Goal: Transaction & Acquisition: Purchase product/service

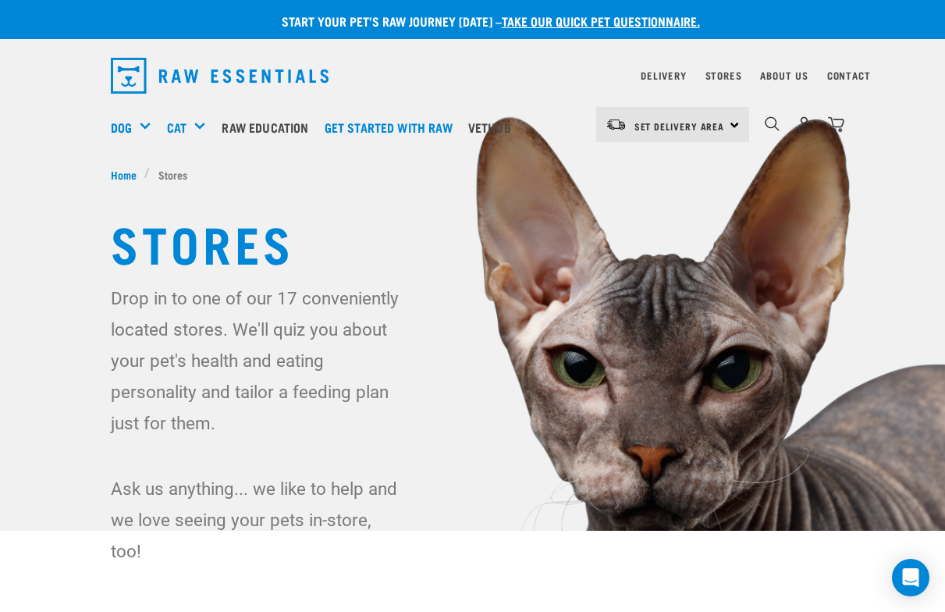
click at [734, 126] on div "Set Delivery Area North Island South Island" at bounding box center [672, 124] width 153 height 35
click at [642, 168] on link "[GEOGRAPHIC_DATA]" at bounding box center [671, 168] width 150 height 34
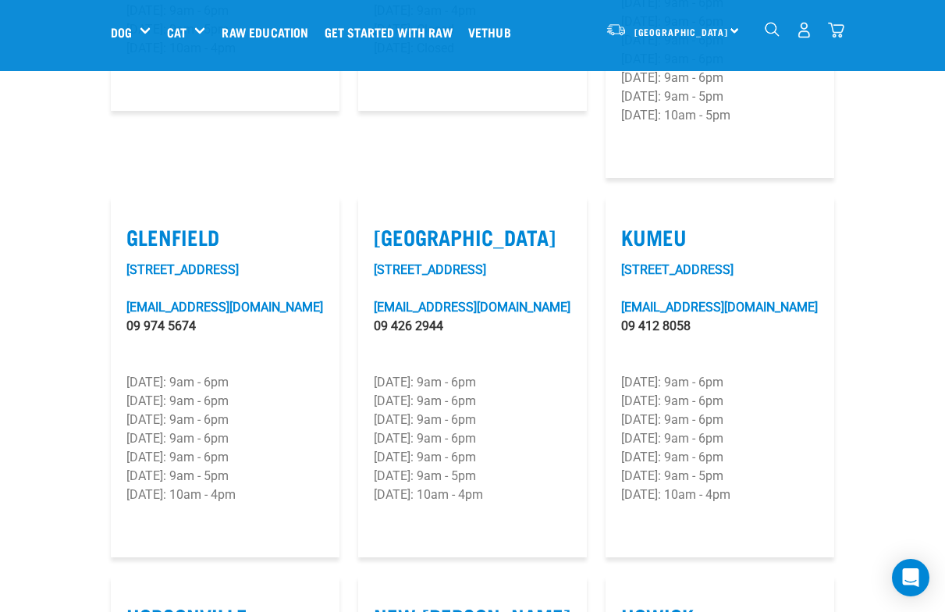
scroll to position [864, 0]
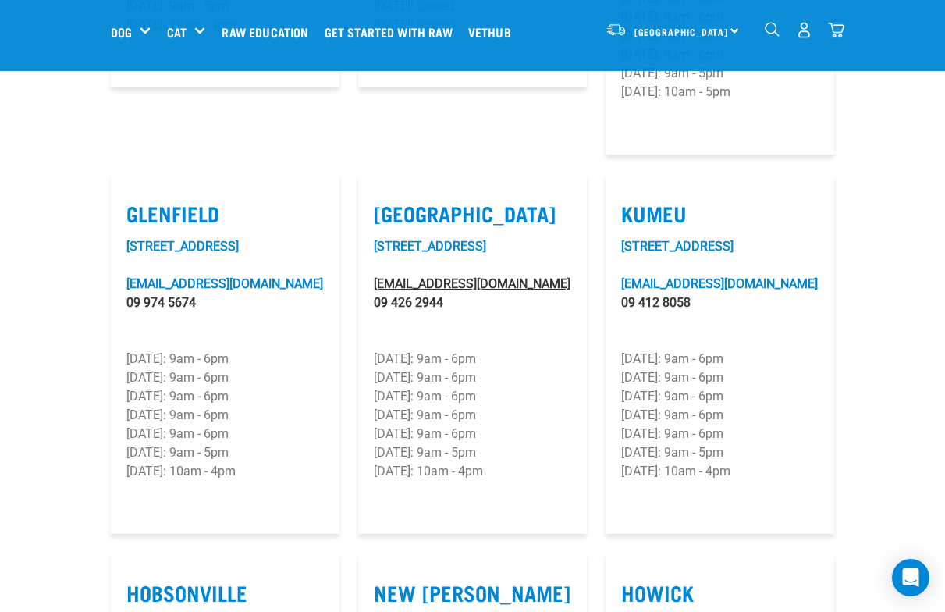
click at [440, 276] on link "[EMAIL_ADDRESS][DOMAIN_NAME]" at bounding box center [472, 283] width 197 height 15
click at [734, 30] on div "North Island North Island South Island" at bounding box center [672, 29] width 153 height 35
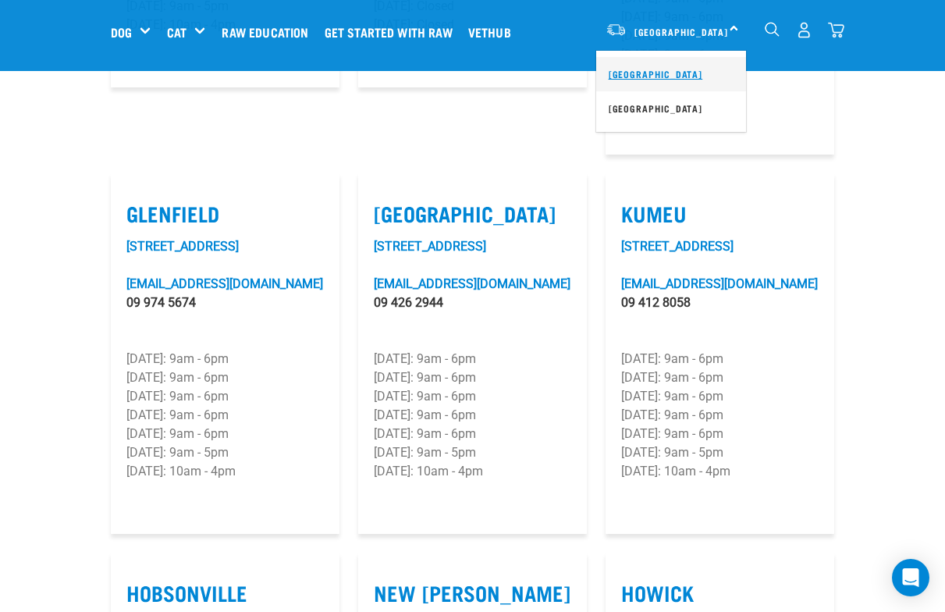
click at [651, 70] on link "[GEOGRAPHIC_DATA]" at bounding box center [671, 74] width 150 height 34
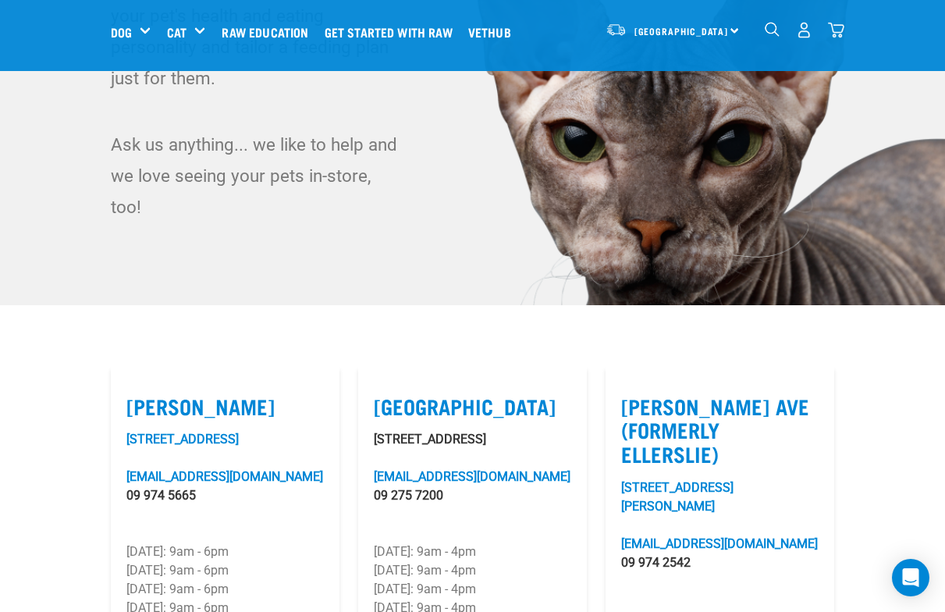
scroll to position [196, 0]
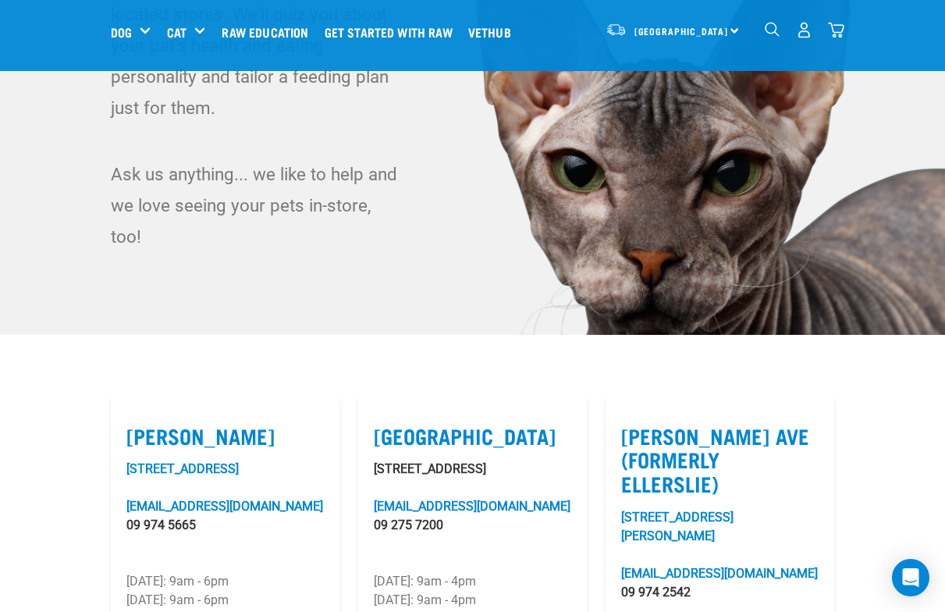
click at [800, 29] on img "dropdown navigation" at bounding box center [804, 30] width 16 height 16
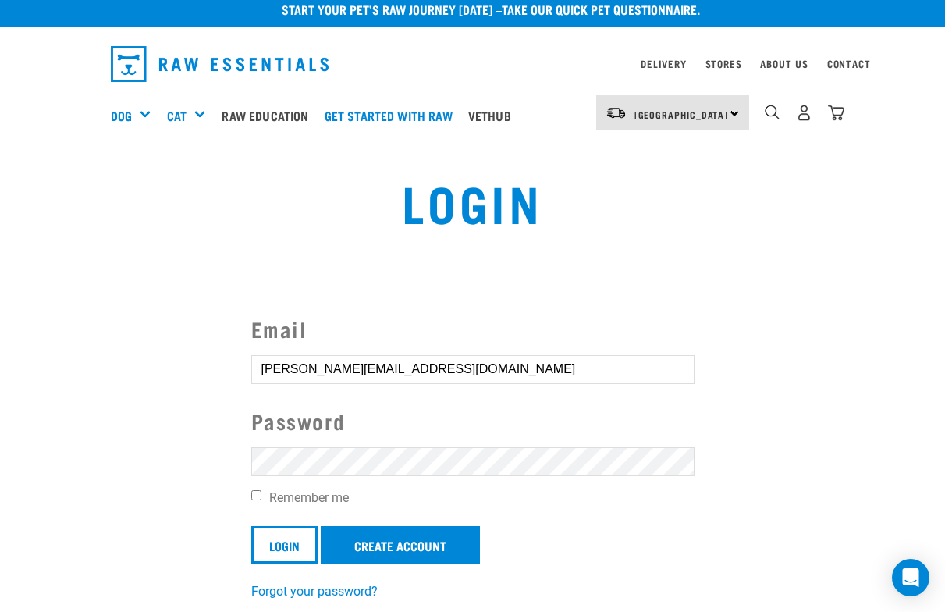
click at [257, 507] on form "Email lyn@lynpreston.com Password Remember me Login Create Account" at bounding box center [472, 438] width 443 height 250
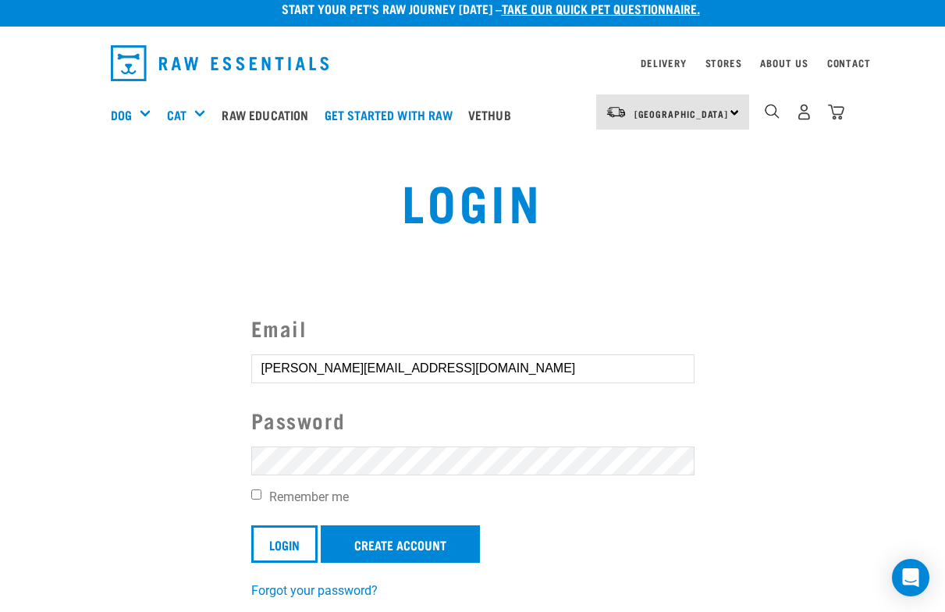
click at [254, 502] on label "Remember me" at bounding box center [472, 497] width 443 height 19
click at [254, 499] on input "Remember me" at bounding box center [256, 494] width 10 height 10
checkbox input "true"
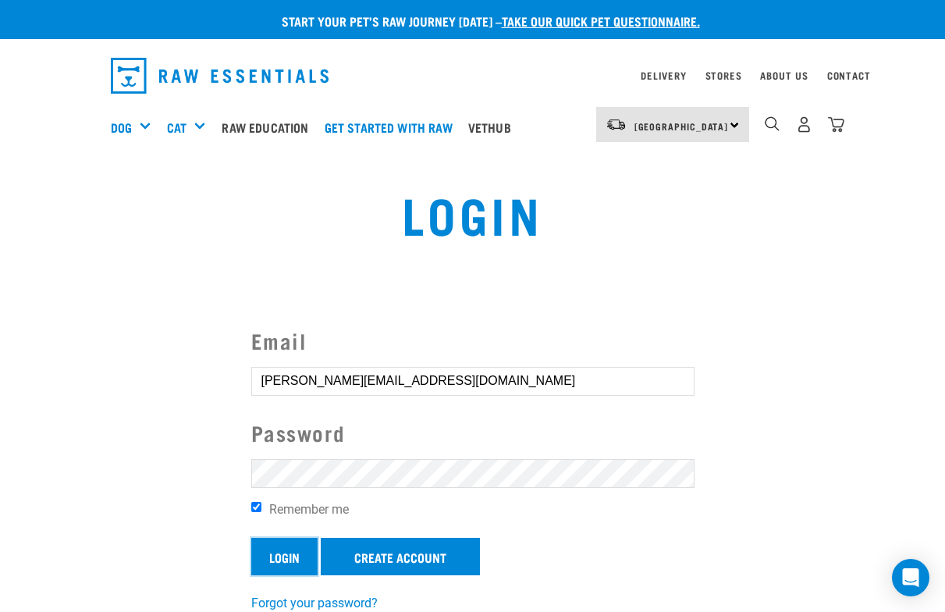
click at [267, 544] on input "Login" at bounding box center [284, 555] width 66 height 37
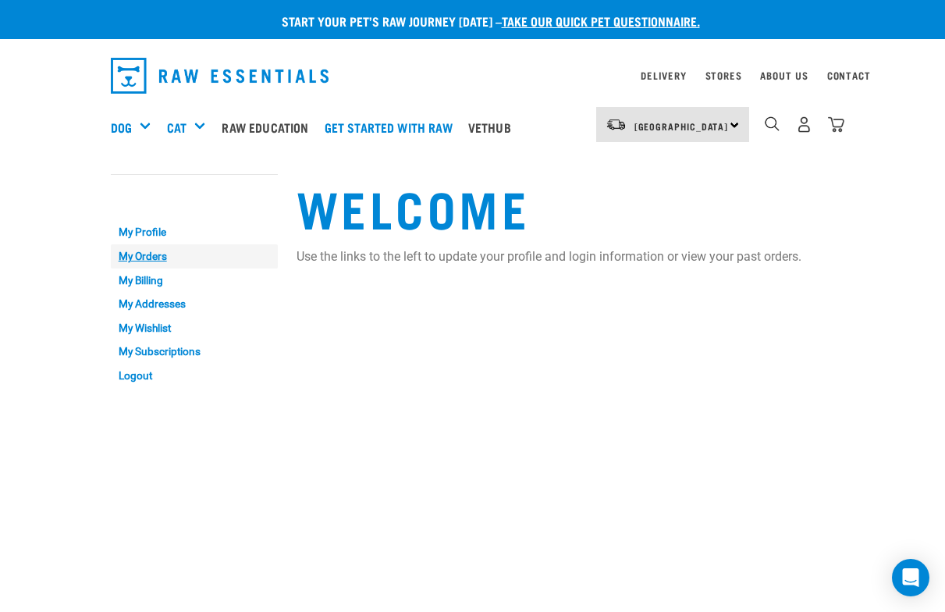
click at [140, 252] on link "My Orders" at bounding box center [194, 256] width 167 height 24
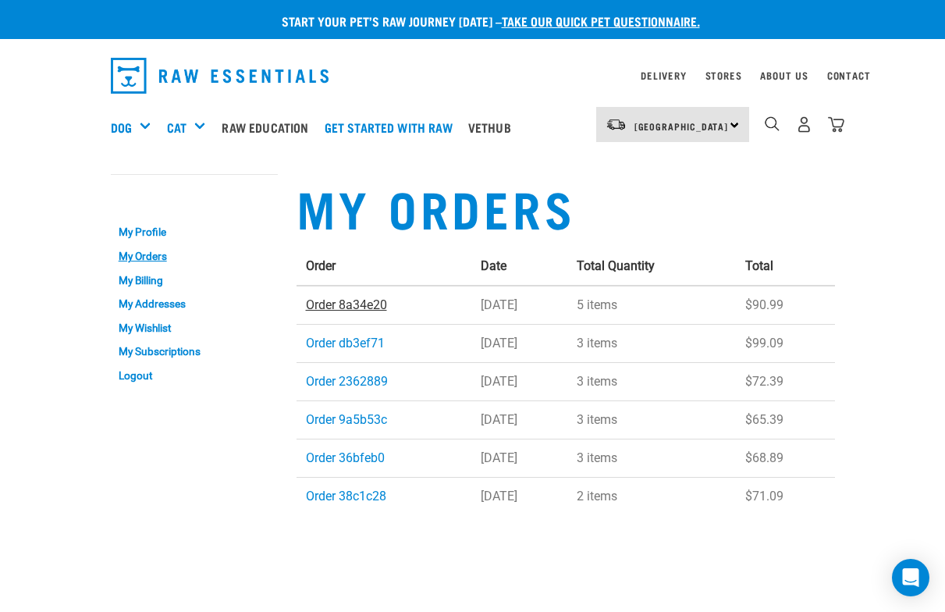
click at [323, 297] on link "Order 8a34e20" at bounding box center [346, 304] width 81 height 15
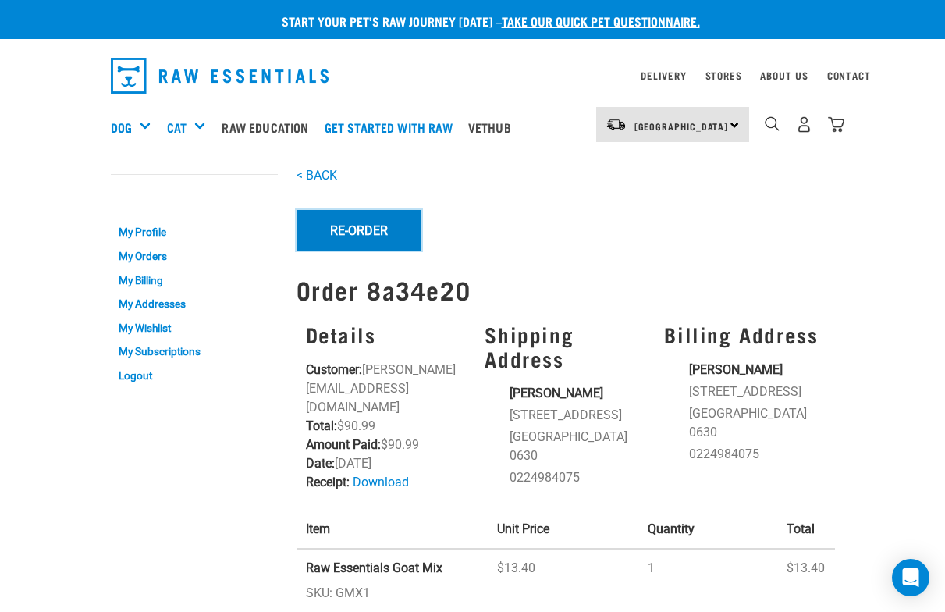
click at [337, 219] on button "Re-Order" at bounding box center [358, 230] width 125 height 41
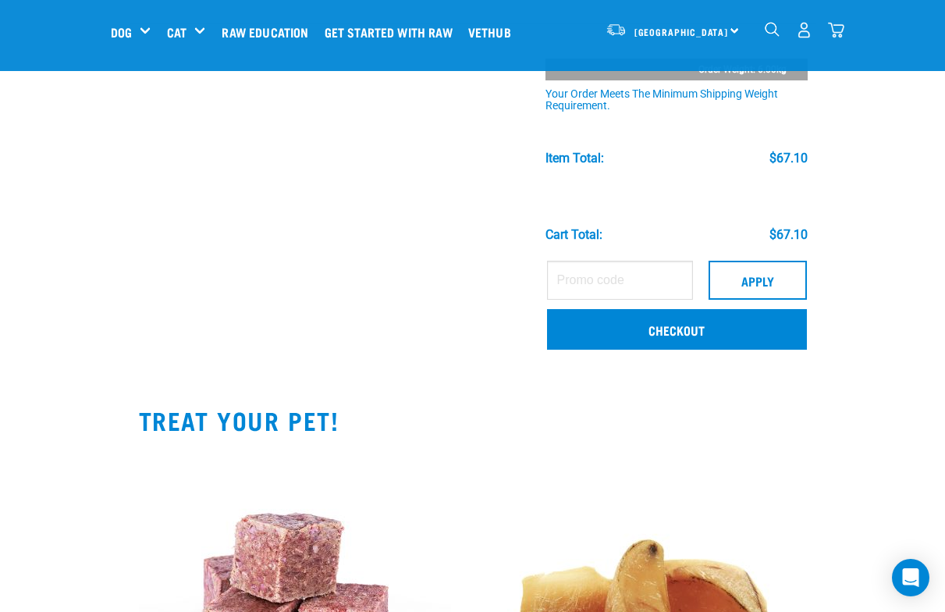
scroll to position [543, 0]
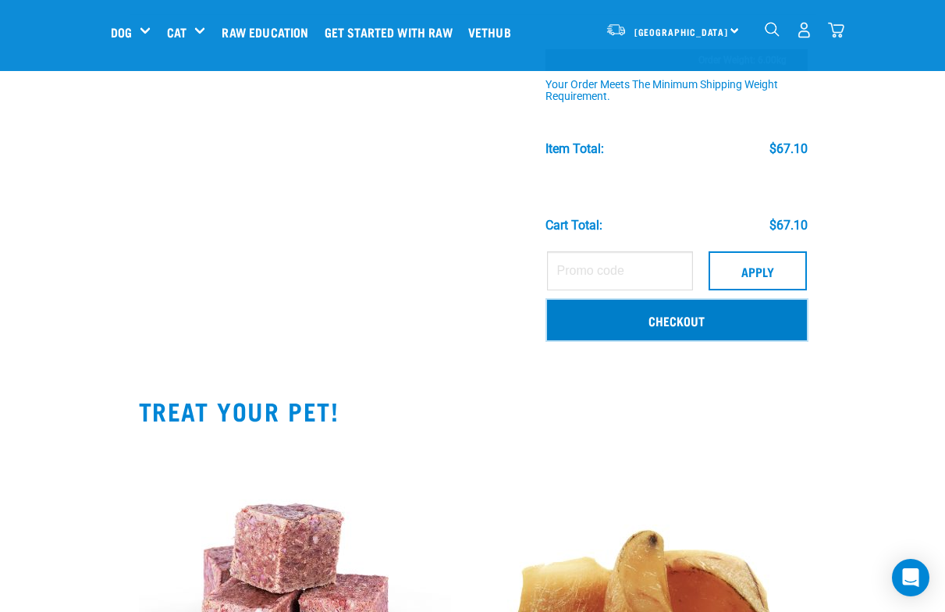
click at [630, 312] on link "Checkout" at bounding box center [677, 320] width 260 height 41
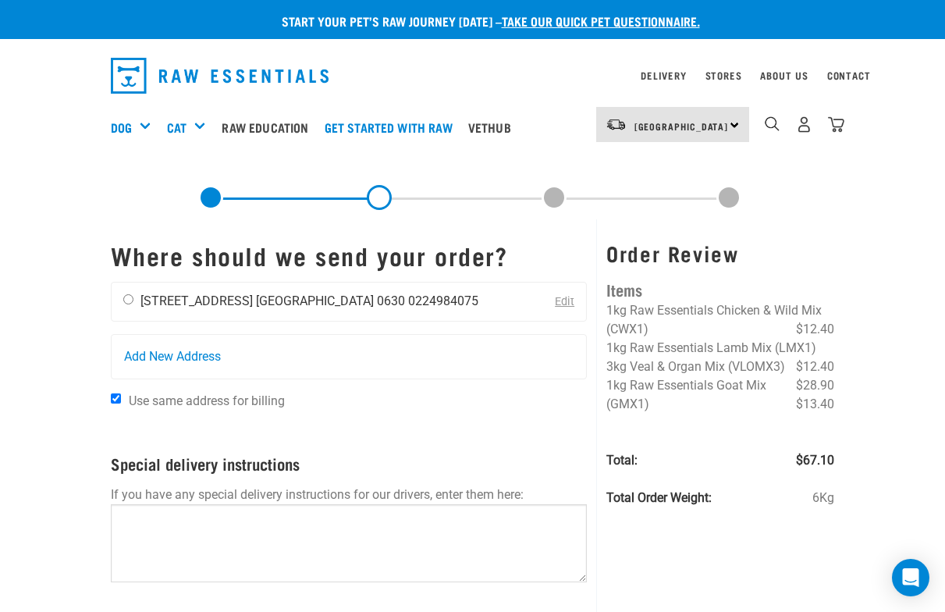
click at [128, 295] on input "radio" at bounding box center [128, 299] width 10 height 10
radio input "true"
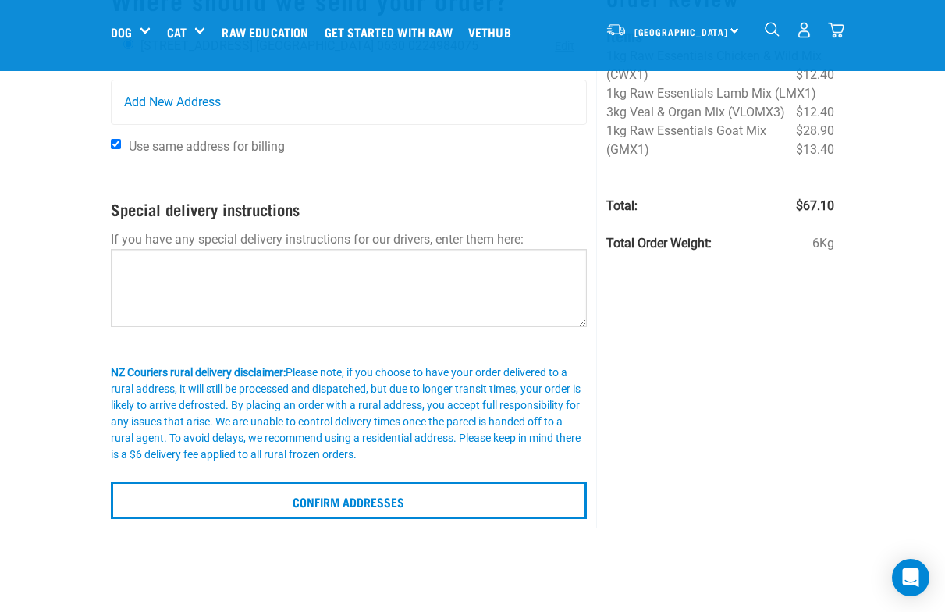
scroll to position [173, 0]
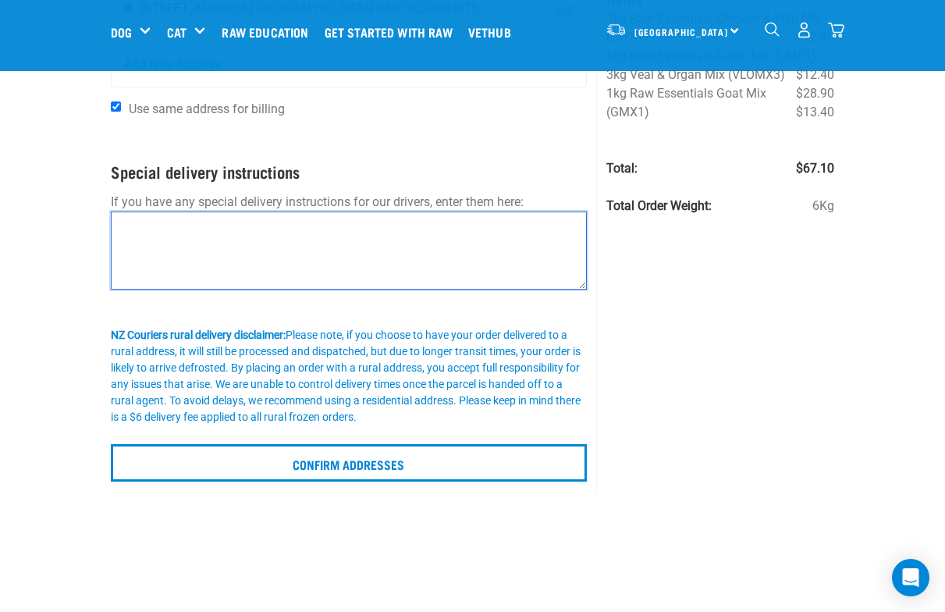
click at [141, 246] on textarea at bounding box center [349, 250] width 477 height 78
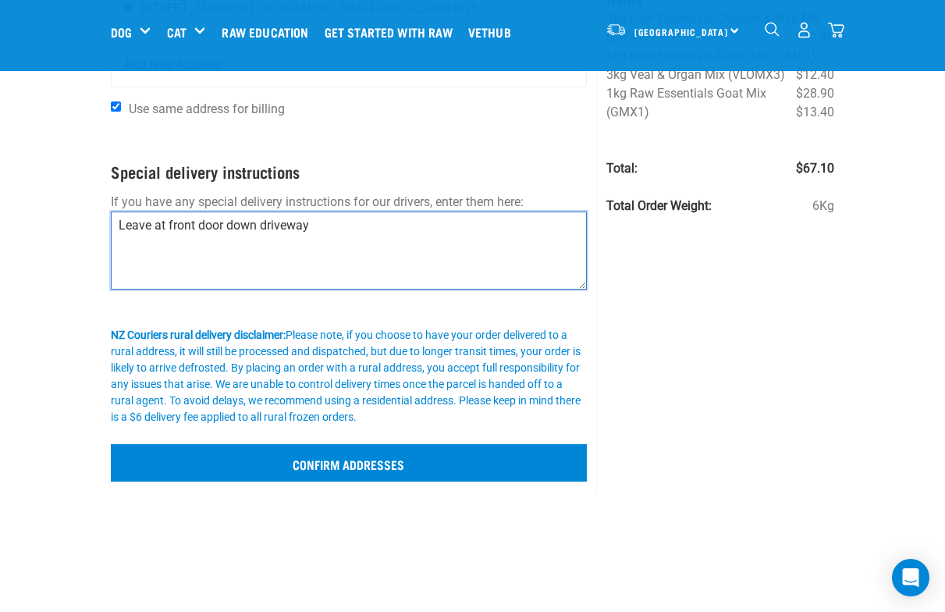
type textarea "Leave at front door down driveway"
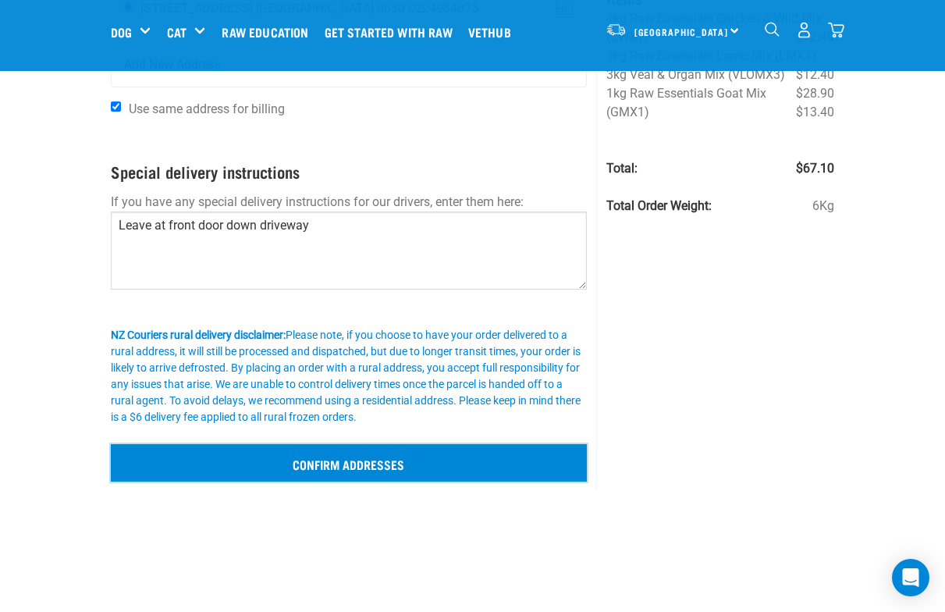
click at [217, 456] on input "Confirm addresses" at bounding box center [349, 462] width 477 height 37
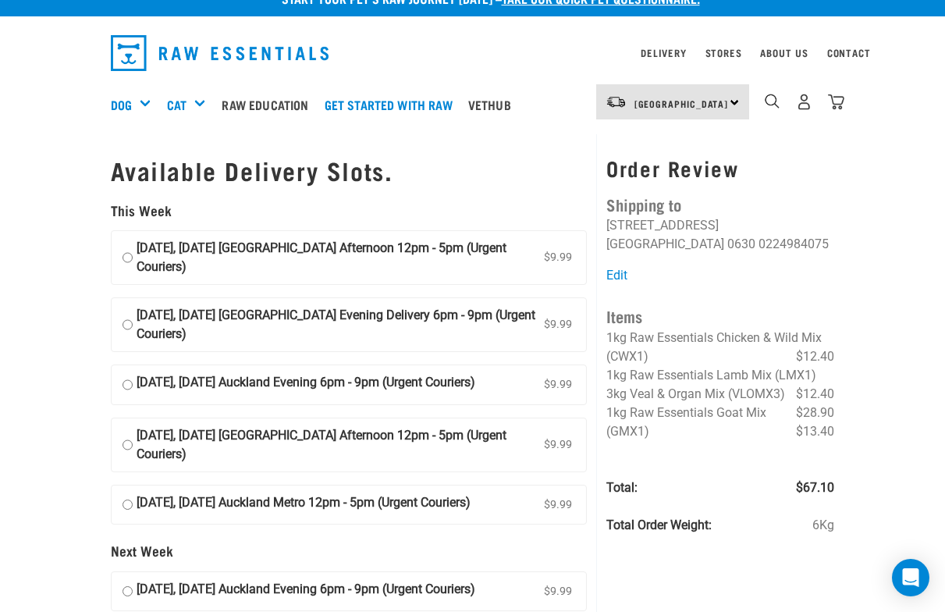
scroll to position [26, 0]
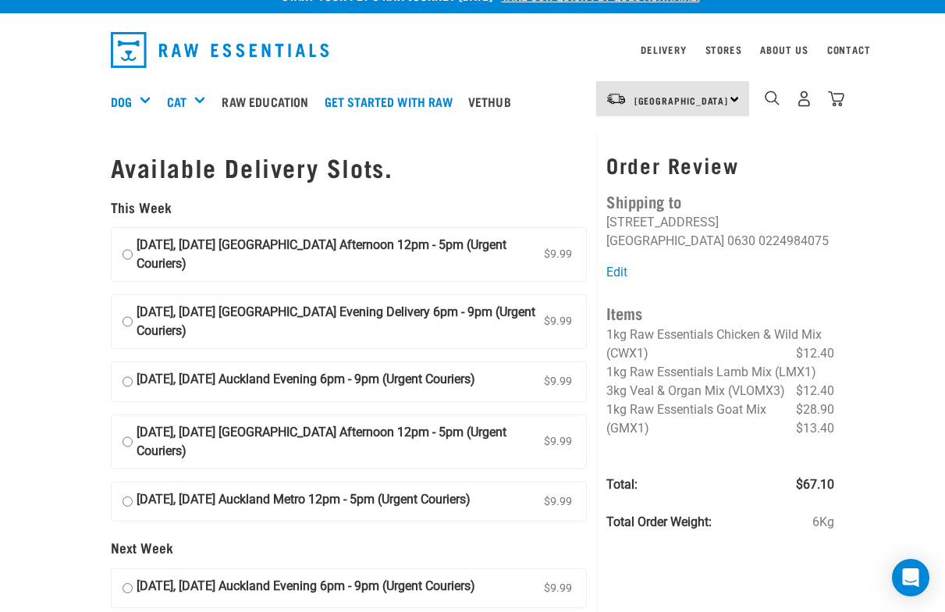
click at [125, 252] on input "[DATE], [DATE] [GEOGRAPHIC_DATA] Afternoon 12pm - 5pm (Urgent Couriers) $9.99" at bounding box center [127, 254] width 10 height 37
radio input "true"
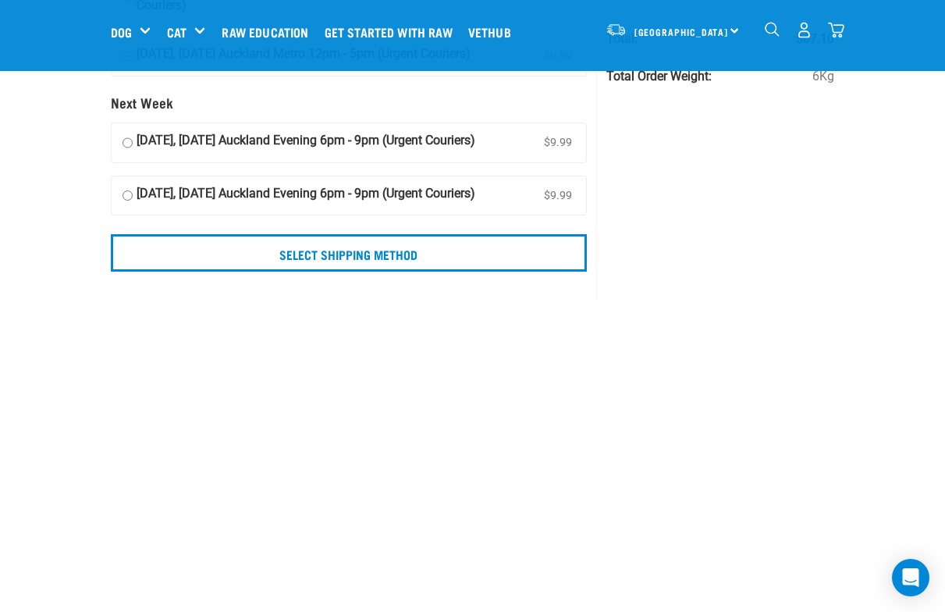
scroll to position [327, 0]
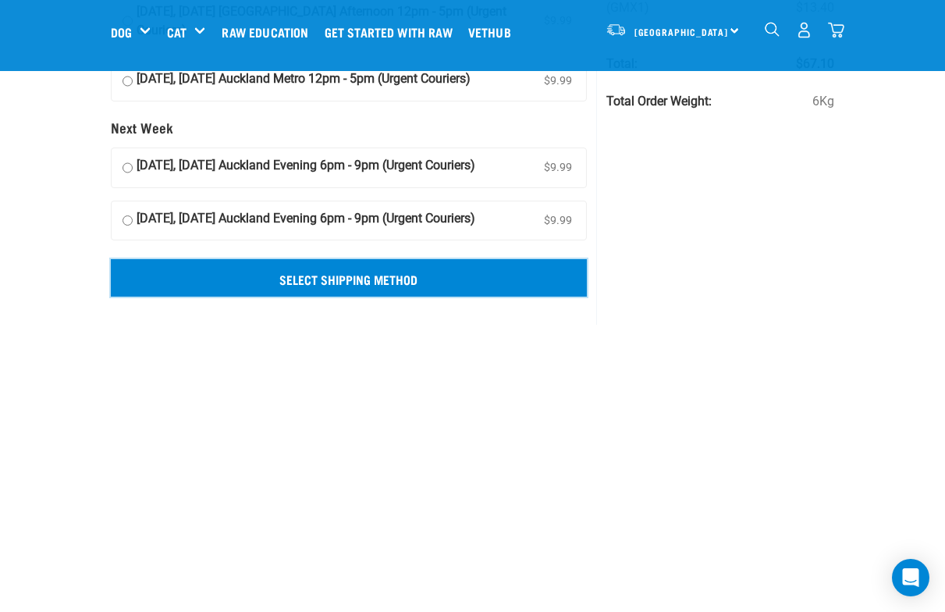
click at [298, 261] on input "Select Shipping Method" at bounding box center [349, 277] width 477 height 37
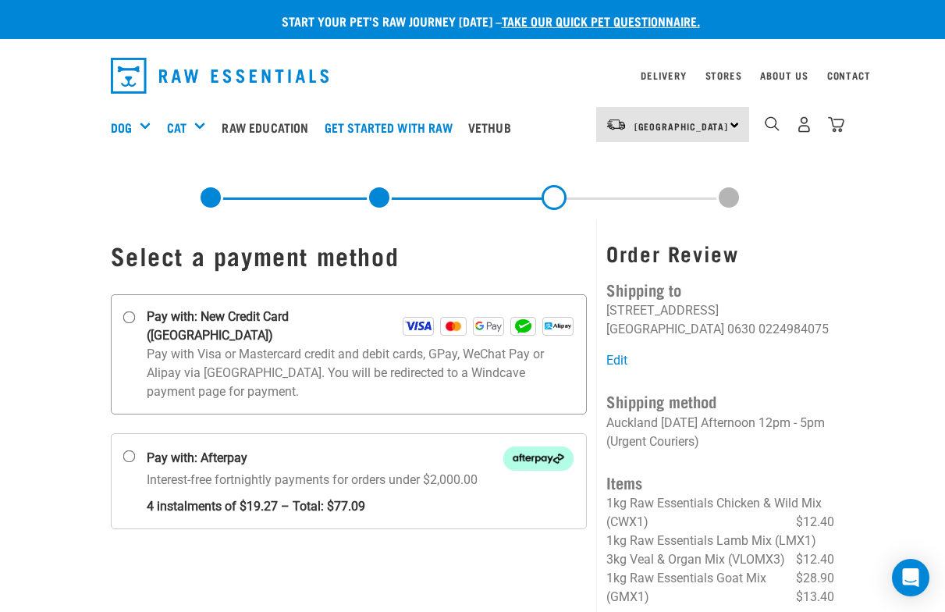
click at [126, 316] on input "Pay with: New Credit Card (Windcave)" at bounding box center [128, 317] width 12 height 12
radio input "true"
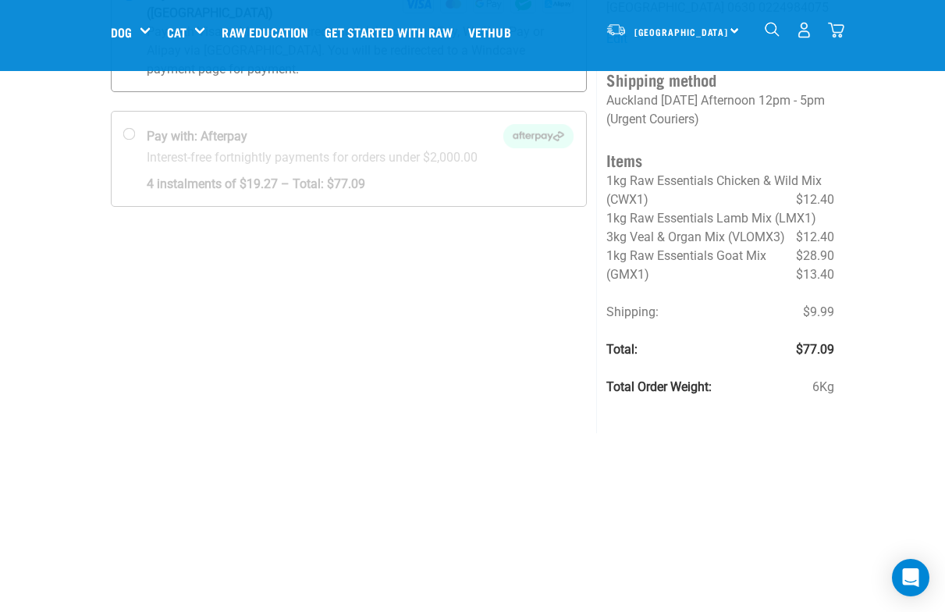
scroll to position [197, 0]
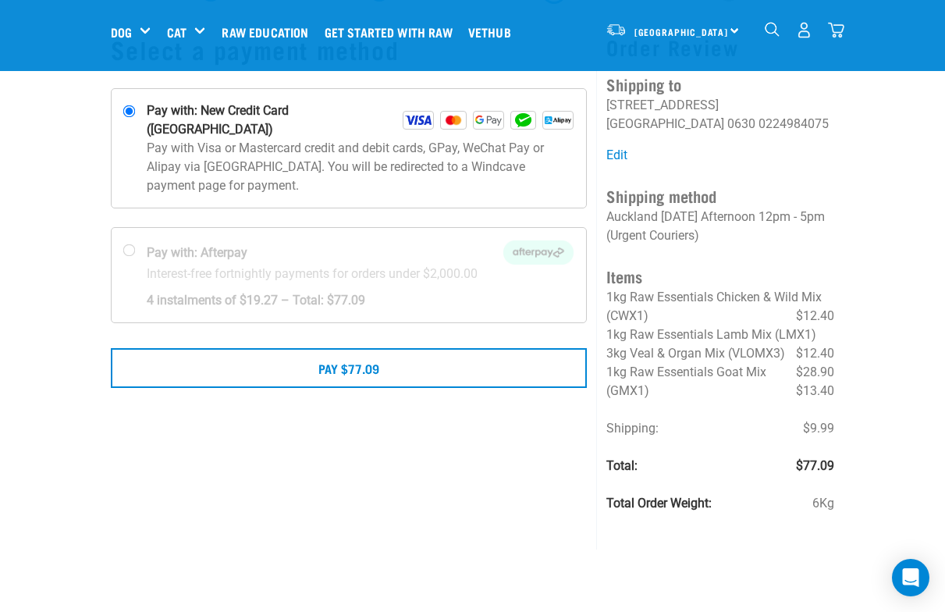
scroll to position [89, 0]
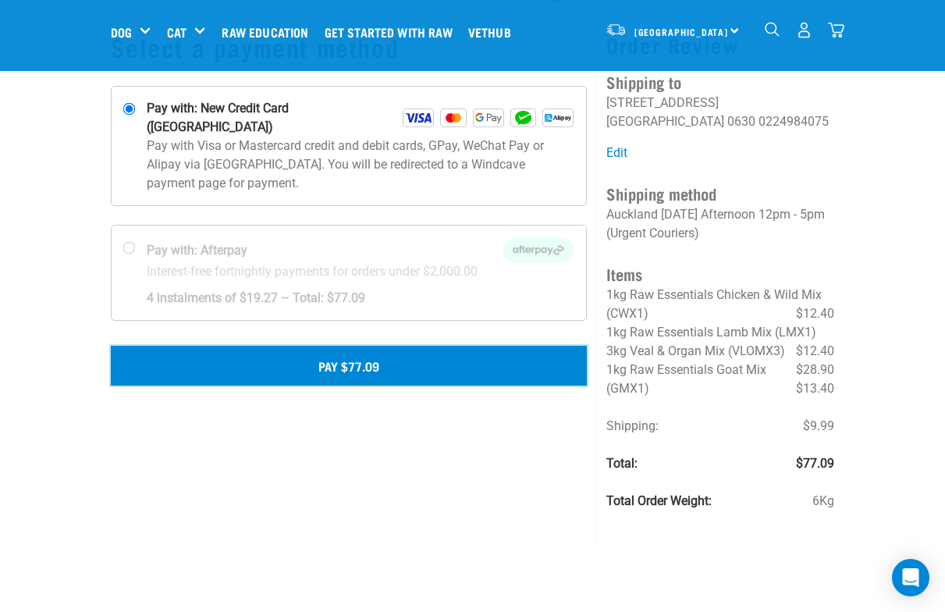
click at [338, 346] on button "Pay $77.09" at bounding box center [349, 365] width 477 height 39
